Goal: Task Accomplishment & Management: Complete application form

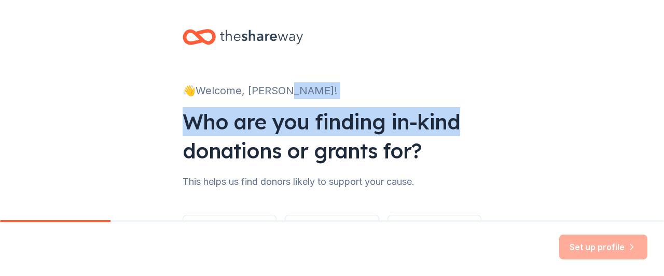
drag, startPoint x: 622, startPoint y: 83, endPoint x: 609, endPoint y: 128, distance: 46.6
click at [609, 128] on div "👋 Welcome, [PERSON_NAME]! Who are you finding in-kind donations or grants for? …" at bounding box center [332, 157] width 664 height 315
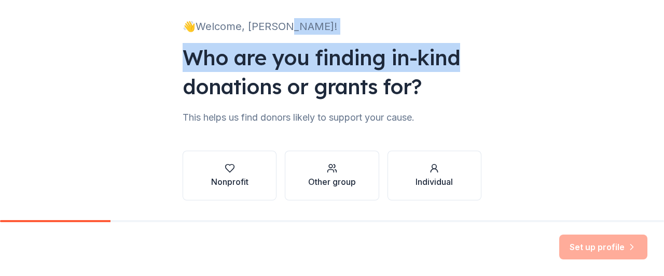
scroll to position [94, 0]
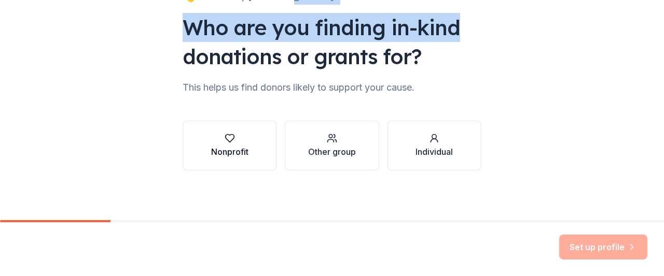
click at [230, 157] on div "Nonprofit" at bounding box center [229, 152] width 37 height 12
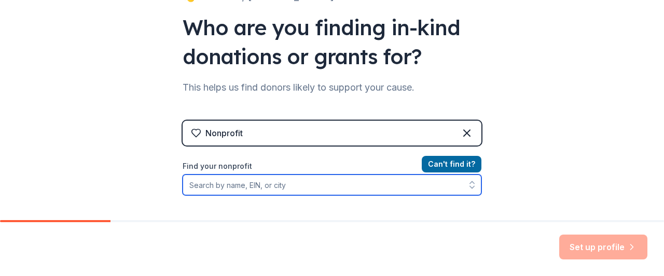
click at [241, 182] on input "Find your nonprofit" at bounding box center [331, 185] width 299 height 21
paste input "47-329889"
type input "47-329889"
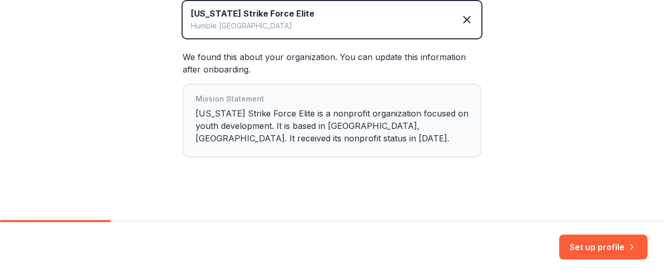
scroll to position [259, 0]
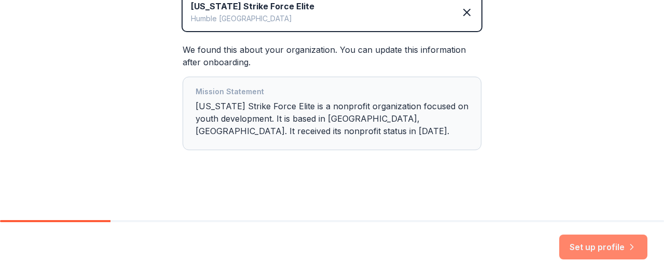
click at [596, 245] on button "Set up profile" at bounding box center [603, 247] width 88 height 25
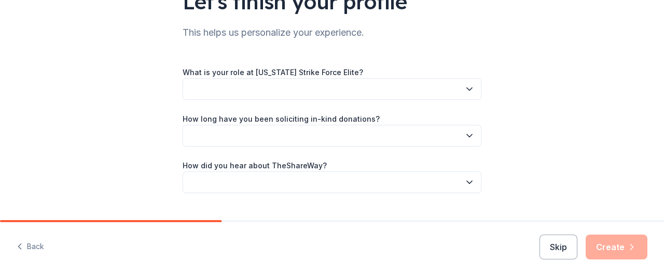
scroll to position [118, 0]
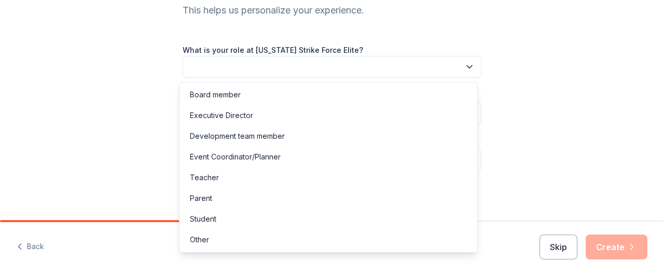
click at [464, 67] on icon "button" at bounding box center [469, 67] width 10 height 10
click at [222, 200] on div "Parent" at bounding box center [327, 198] width 293 height 21
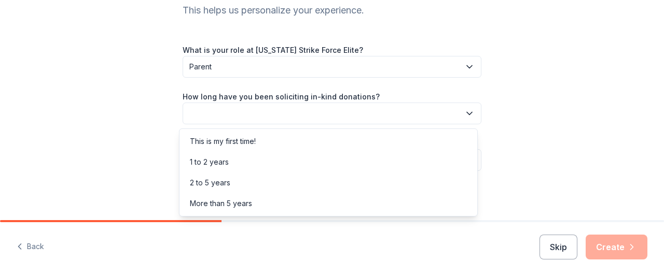
click at [253, 115] on button "button" at bounding box center [331, 114] width 299 height 22
click at [225, 164] on div "1 to 2 years" at bounding box center [209, 162] width 39 height 12
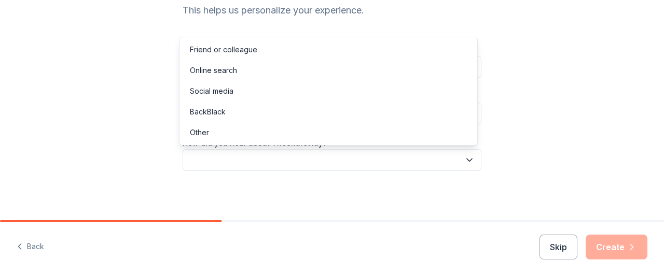
click at [233, 159] on button "button" at bounding box center [331, 160] width 299 height 22
click at [238, 69] on div "Online search" at bounding box center [327, 70] width 293 height 21
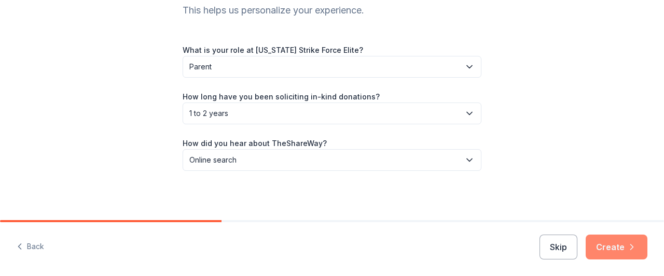
click at [607, 252] on button "Create" at bounding box center [616, 247] width 62 height 25
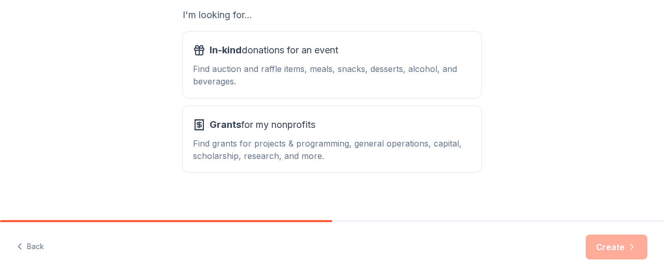
scroll to position [196, 0]
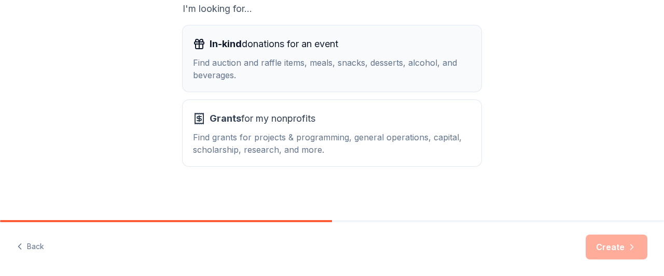
click at [359, 57] on div "Find auction and raffle items, meals, snacks, desserts, alcohol, and beverages." at bounding box center [332, 69] width 278 height 25
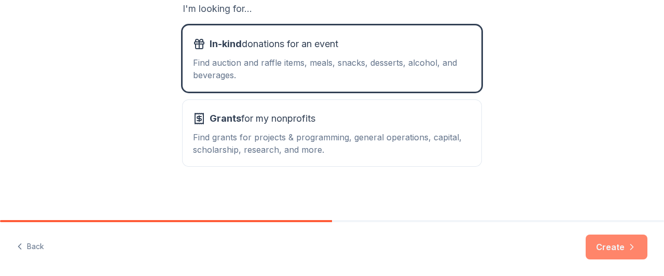
click at [609, 244] on button "Create" at bounding box center [616, 247] width 62 height 25
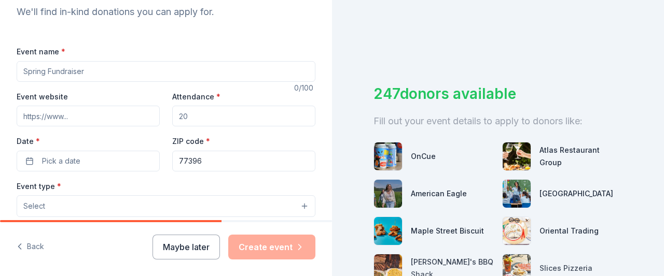
scroll to position [123, 0]
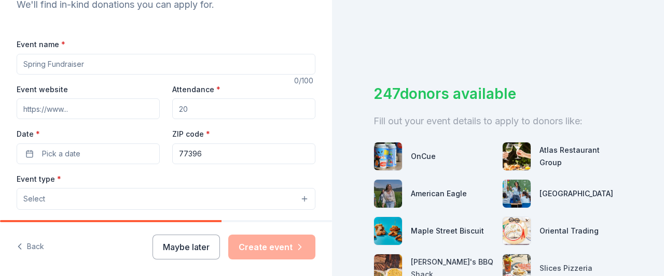
click at [49, 62] on input "Event name *" at bounding box center [166, 64] width 299 height 21
type input "2025 TSF Camp & Showcase"
click at [59, 109] on input "Event website" at bounding box center [88, 108] width 143 height 21
paste input "[URL][DOMAIN_NAME]"
type input "[URL][DOMAIN_NAME]"
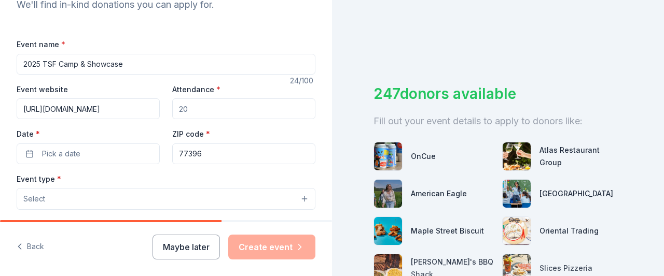
click at [195, 103] on input "Attendance *" at bounding box center [243, 108] width 143 height 21
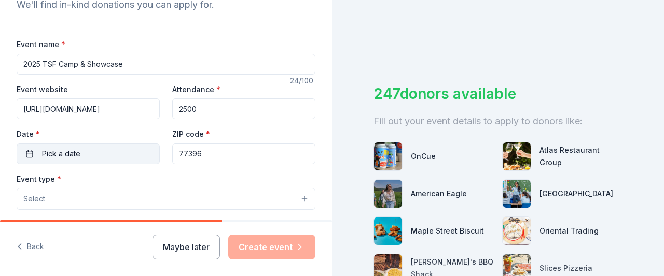
type input "2500"
click at [52, 151] on span "Pick a date" at bounding box center [61, 154] width 38 height 12
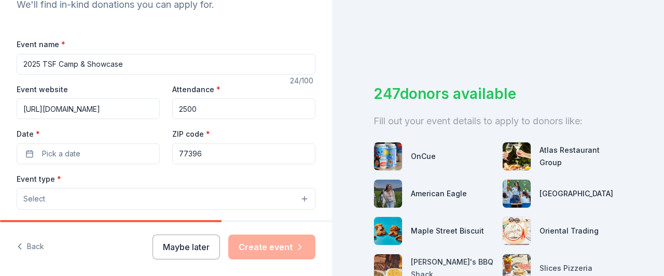
scroll to position [90, 0]
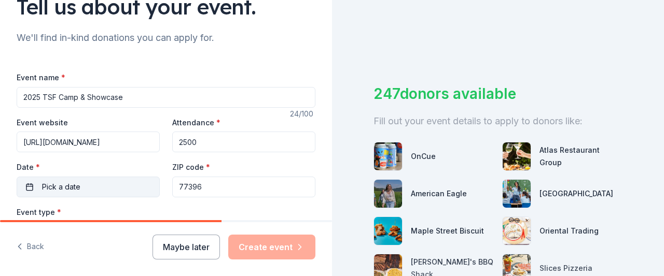
click at [63, 186] on span "Pick a date" at bounding box center [61, 187] width 38 height 12
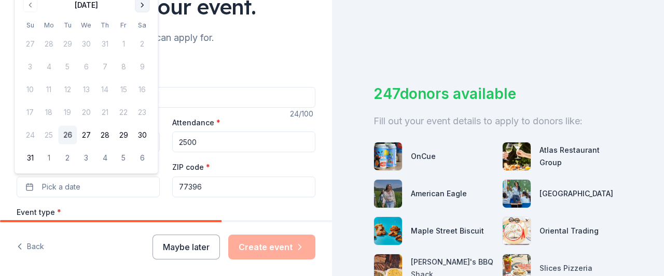
click at [139, 5] on button "Go to next month" at bounding box center [142, 5] width 15 height 15
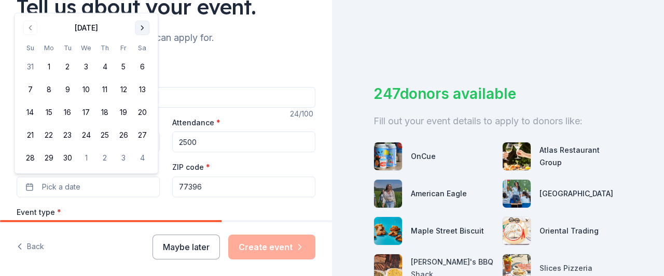
click at [139, 5] on div "Tell us about your event." at bounding box center [166, 6] width 299 height 29
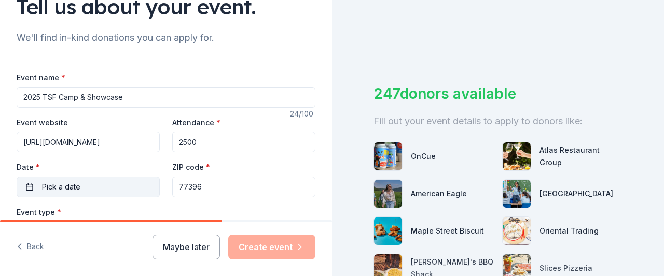
click at [86, 188] on button "Pick a date" at bounding box center [88, 187] width 143 height 21
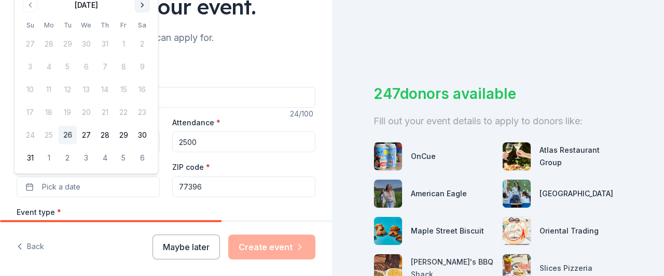
click at [143, 7] on button "Go to next month" at bounding box center [142, 5] width 15 height 15
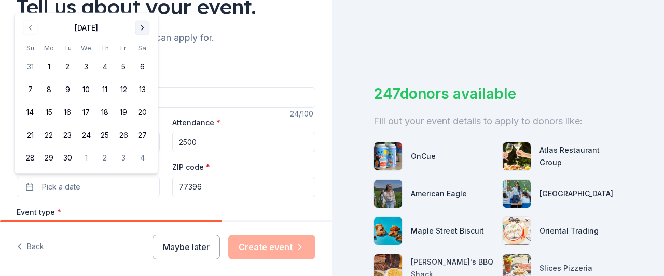
click at [143, 23] on button "Go to next month" at bounding box center [142, 28] width 15 height 15
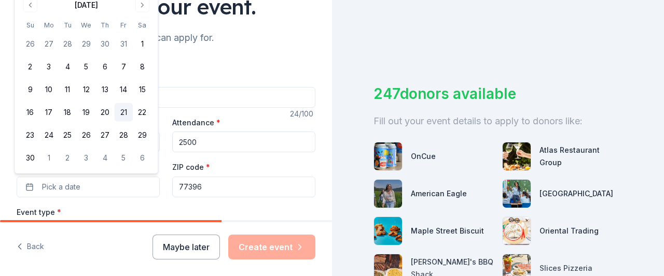
click at [127, 113] on button "21" at bounding box center [123, 112] width 19 height 19
click at [214, 188] on input "77396" at bounding box center [243, 187] width 143 height 21
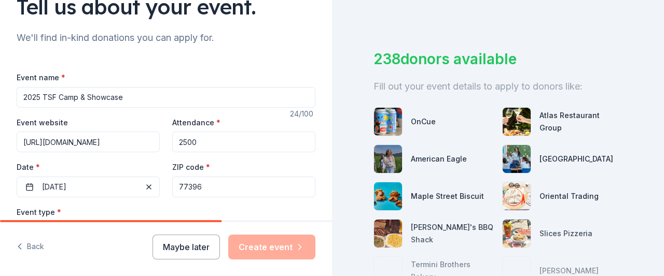
scroll to position [41, 0]
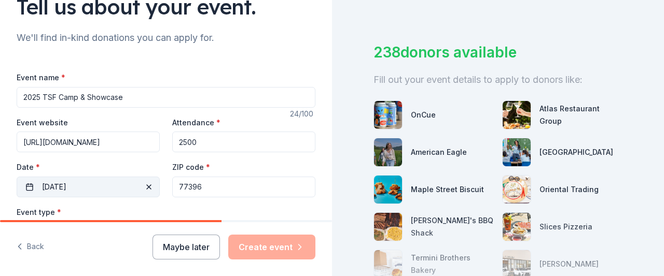
drag, startPoint x: 205, startPoint y: 182, endPoint x: 140, endPoint y: 185, distance: 64.9
click at [140, 185] on div "Event website [URL][DOMAIN_NAME] Attendance * 2500 Date * [DATE] ZIP code * 773…" at bounding box center [166, 156] width 299 height 81
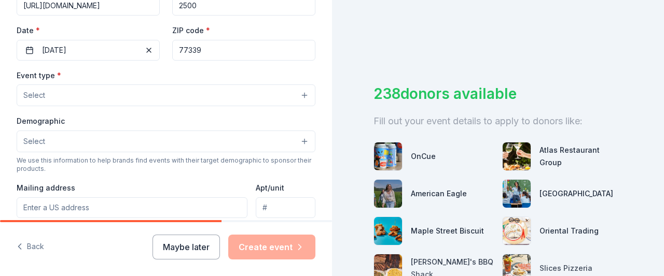
scroll to position [242, 0]
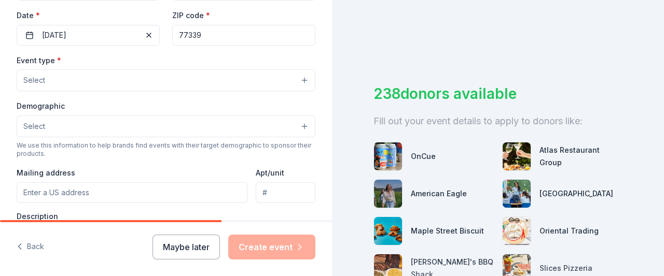
type input "77339"
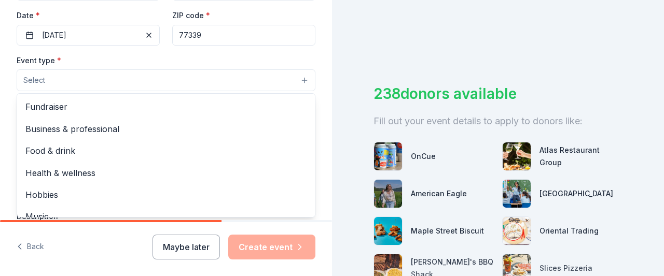
click at [198, 76] on button "Select" at bounding box center [166, 80] width 299 height 22
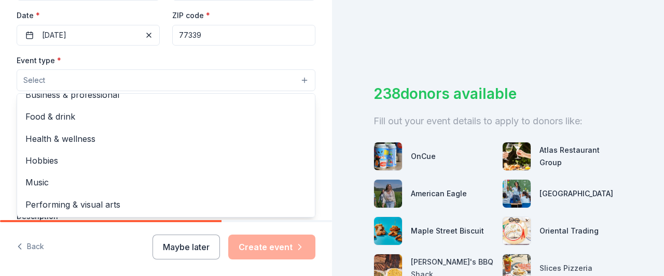
scroll to position [0, 0]
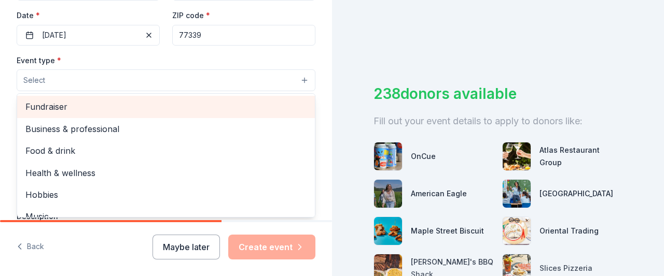
click at [78, 101] on span "Fundraiser" at bounding box center [165, 106] width 281 height 13
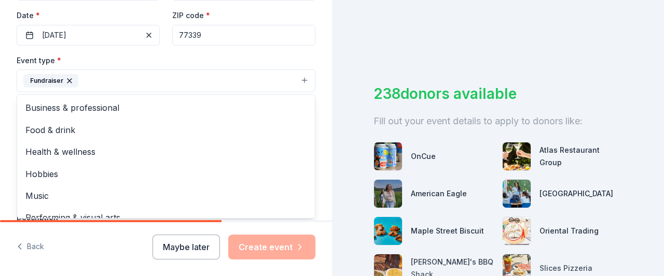
click at [316, 61] on div "Tell us about your event. We'll find in-kind donations you can apply for. Event…" at bounding box center [166, 103] width 332 height 691
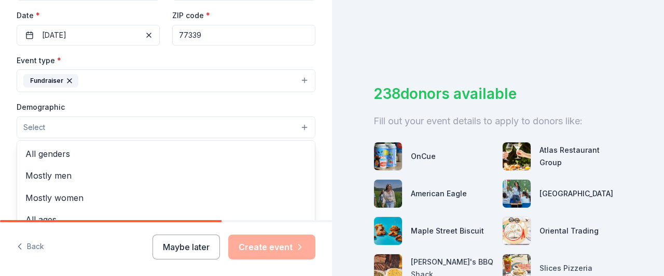
click at [194, 127] on button "Select" at bounding box center [166, 128] width 299 height 22
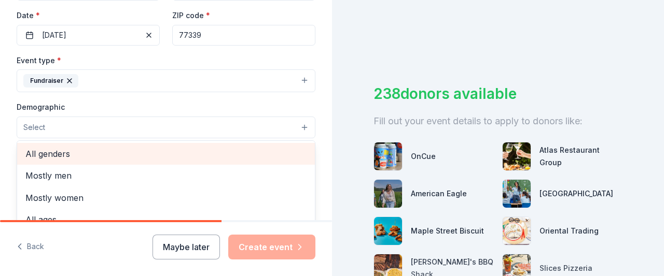
click at [140, 155] on span "All genders" at bounding box center [165, 153] width 281 height 13
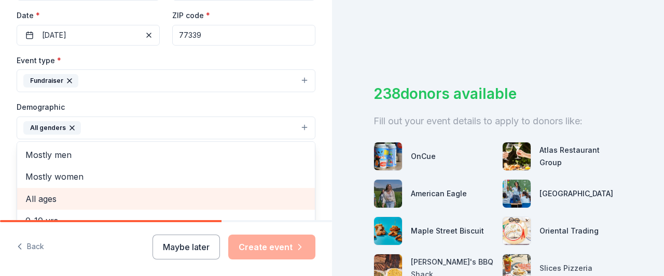
click at [105, 197] on span "All ages" at bounding box center [165, 198] width 281 height 13
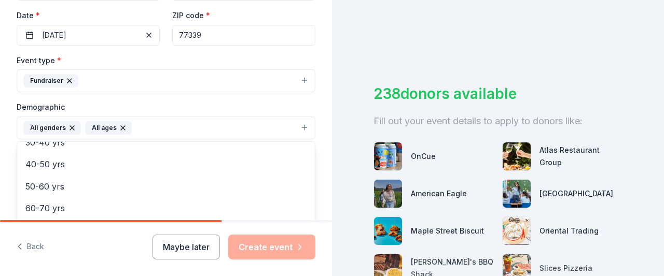
scroll to position [435, 0]
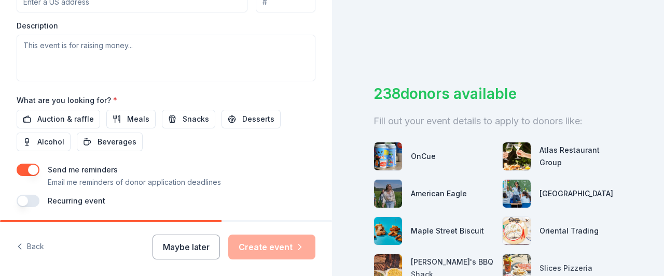
scroll to position [258, 0]
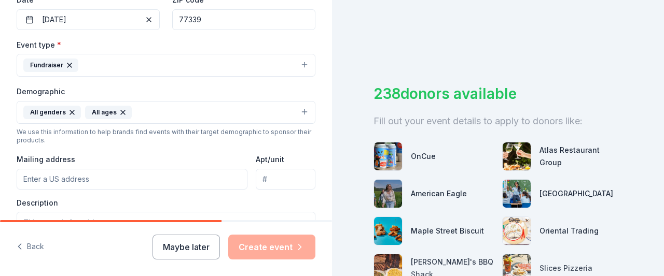
click at [55, 177] on input "Mailing address" at bounding box center [132, 179] width 231 height 21
type input "[STREET_ADDRESS]"
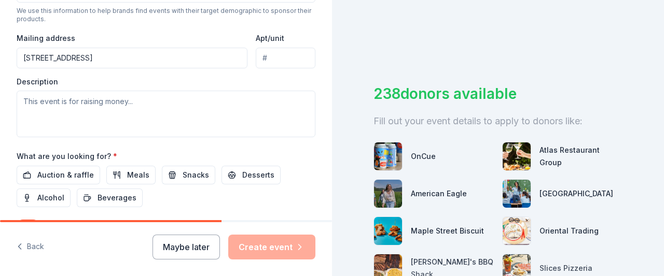
scroll to position [374, 0]
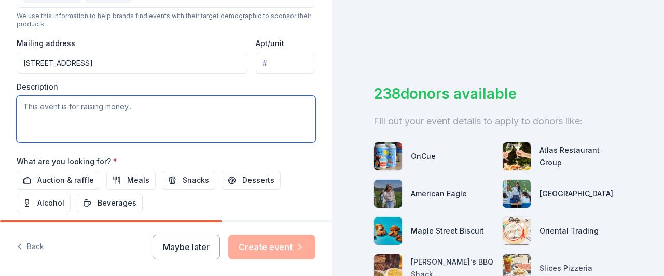
click at [76, 105] on textarea at bounding box center [166, 119] width 299 height 47
click at [167, 110] on textarea at bounding box center [166, 119] width 299 height 47
paste textarea "We are excited to announce our Annual [US_STATE] Strike Force Camp and Showcase…"
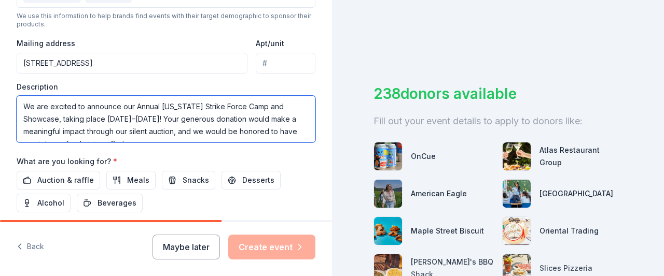
scroll to position [81, 0]
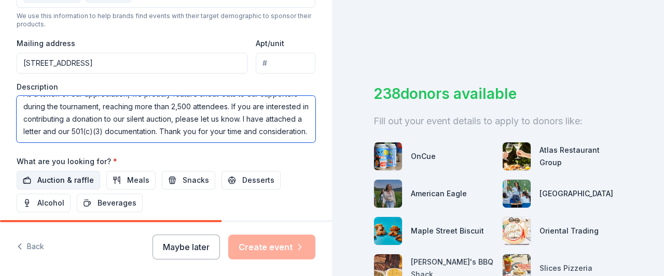
type textarea "We are excited to announce our Annual [US_STATE] Strike Force Camp and Showcase…"
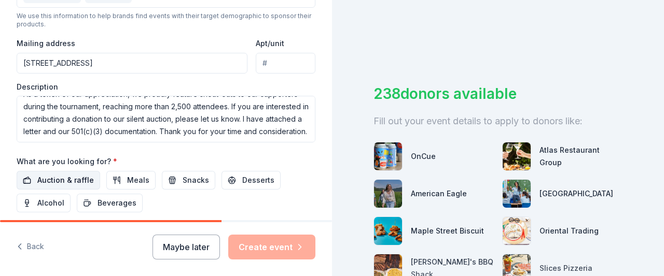
click at [81, 176] on span "Auction & raffle" at bounding box center [65, 180] width 57 height 12
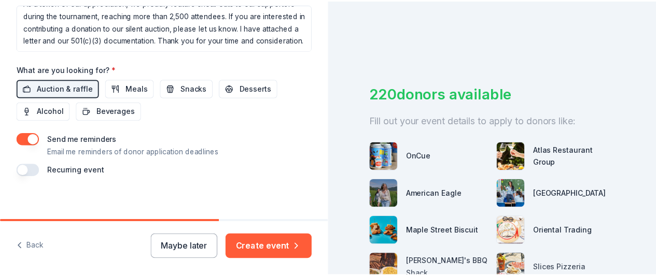
scroll to position [469, 0]
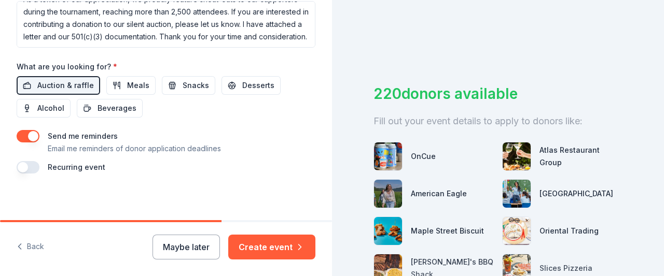
click at [29, 130] on button "button" at bounding box center [28, 136] width 23 height 12
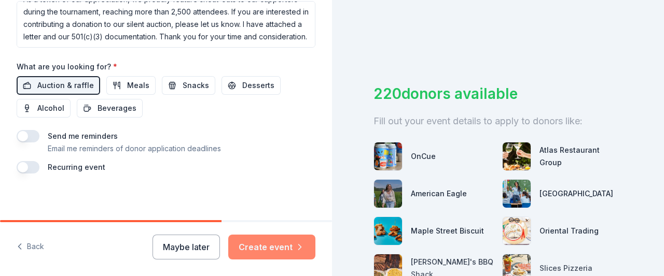
click at [266, 244] on button "Create event" at bounding box center [271, 247] width 87 height 25
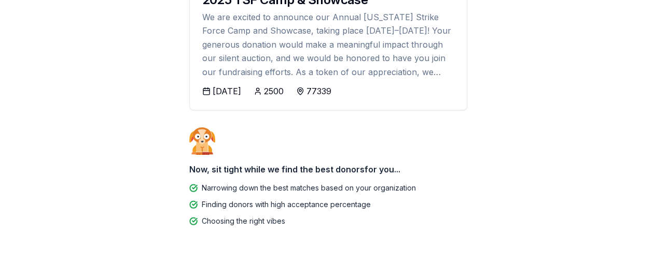
scroll to position [175, 0]
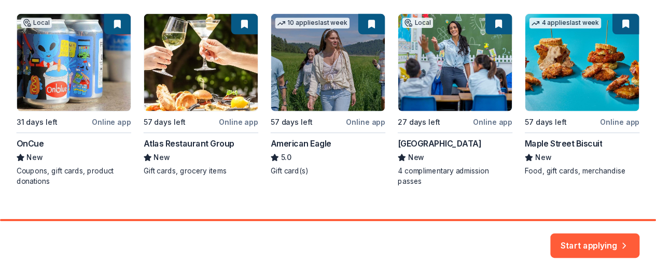
scroll to position [215, 0]
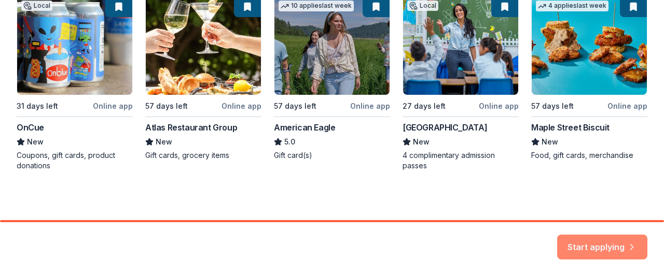
click at [594, 239] on button "Start applying" at bounding box center [602, 241] width 90 height 25
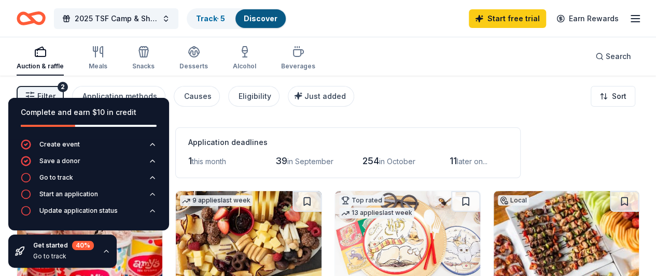
click at [187, 115] on div "Filter 2 Application methods Causes Eligibility Just added Sort" at bounding box center [328, 96] width 656 height 41
click at [105, 250] on icon "button" at bounding box center [106, 251] width 8 height 8
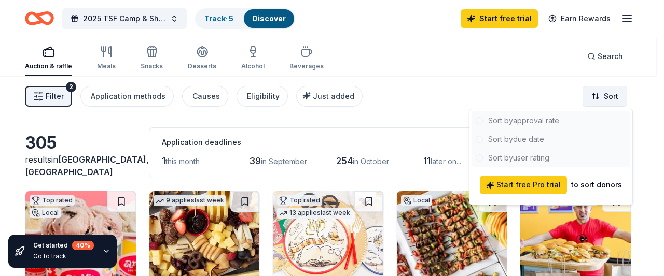
click at [610, 104] on html "2025 TSF Camp & Showcase Track · 5 Discover Start free trial Earn Rewards Aucti…" at bounding box center [332, 138] width 664 height 276
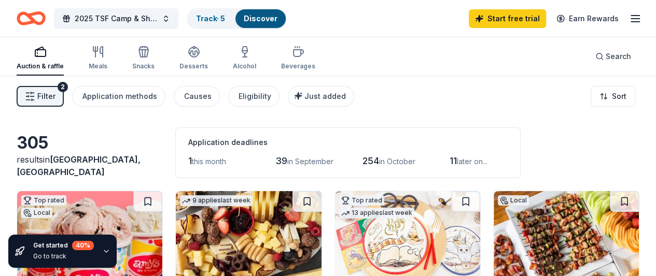
drag, startPoint x: 646, startPoint y: 118, endPoint x: 662, endPoint y: 89, distance: 33.9
click at [656, 89] on html "2025 TSF Camp & Showcase Track · 5 Discover Start free trial Earn Rewards Aucti…" at bounding box center [328, 138] width 656 height 276
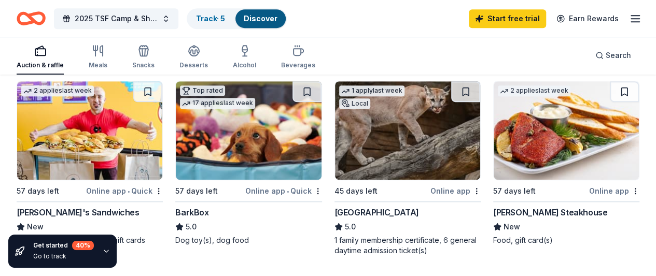
scroll to position [312, 0]
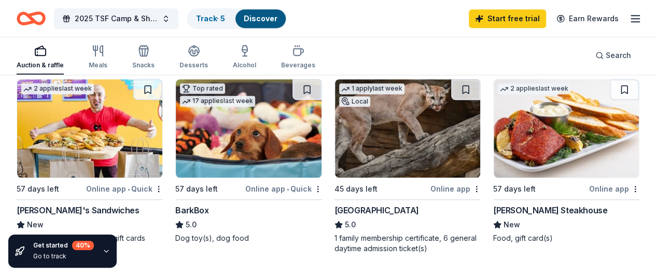
click at [494, 124] on img at bounding box center [566, 128] width 145 height 98
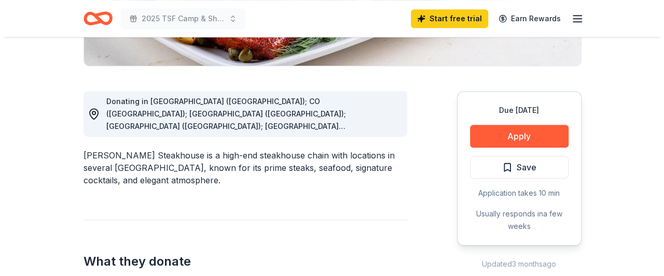
scroll to position [270, 0]
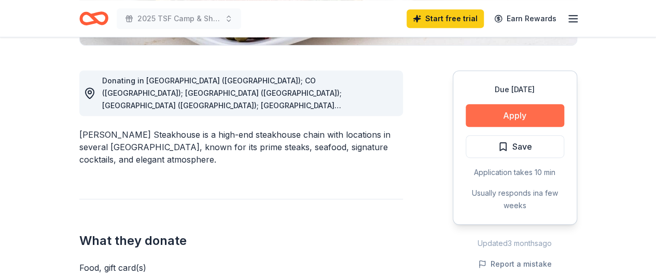
click at [516, 111] on button "Apply" at bounding box center [515, 115] width 98 height 23
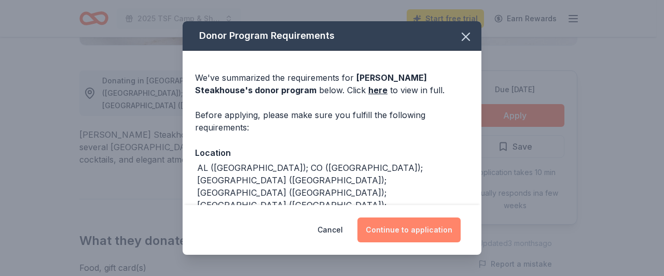
click at [415, 227] on button "Continue to application" at bounding box center [408, 230] width 103 height 25
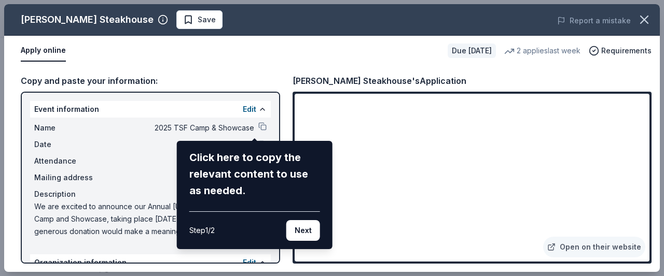
click at [256, 124] on div "Perry's Steakhouse Save Report a mistake Apply online Due in 57 days 2 applies …" at bounding box center [331, 138] width 655 height 268
click at [255, 128] on div "Perry's Steakhouse Save Report a mistake Apply online Due in 57 days 2 applies …" at bounding box center [331, 138] width 655 height 268
click at [299, 229] on button "Next" at bounding box center [303, 230] width 34 height 21
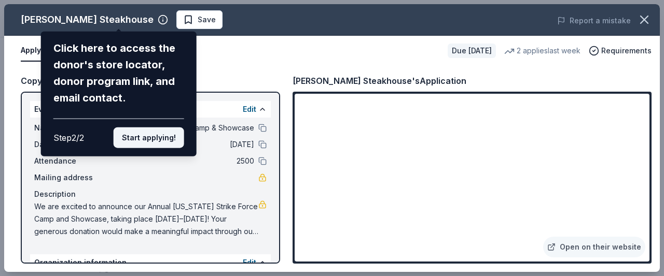
click at [161, 135] on button "Start applying!" at bounding box center [149, 138] width 71 height 21
